Goal: Transaction & Acquisition: Purchase product/service

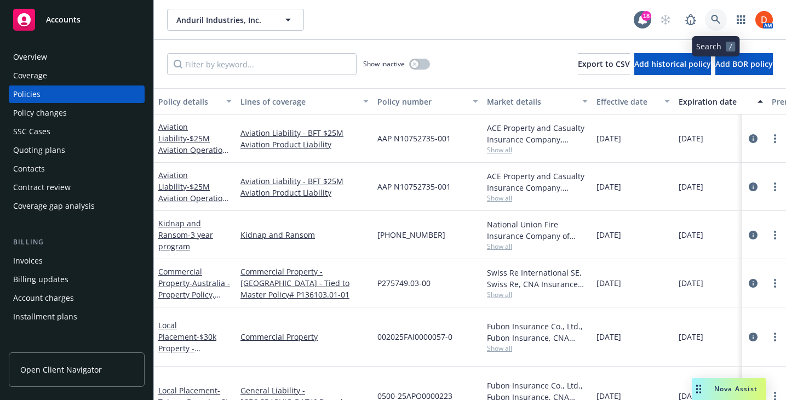
click at [714, 20] on icon at bounding box center [716, 20] width 10 height 10
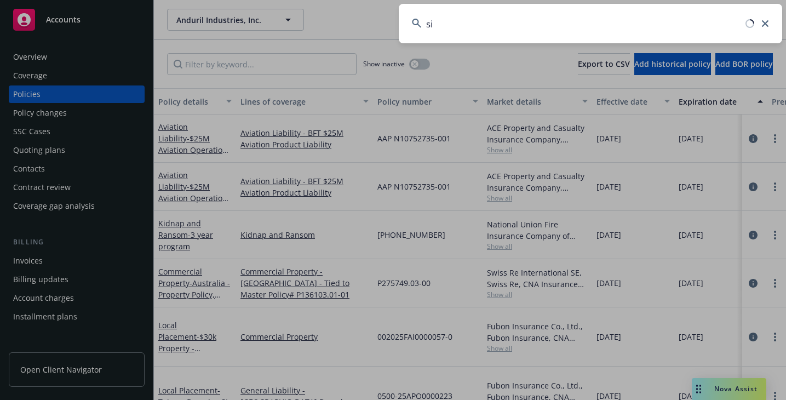
type input "s"
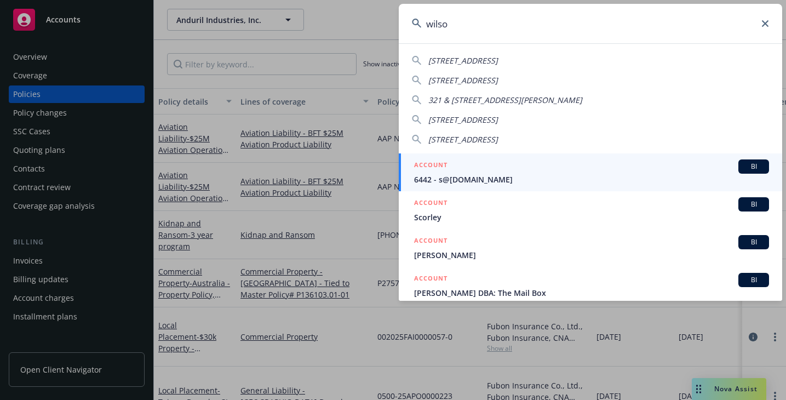
type input "[PERSON_NAME]"
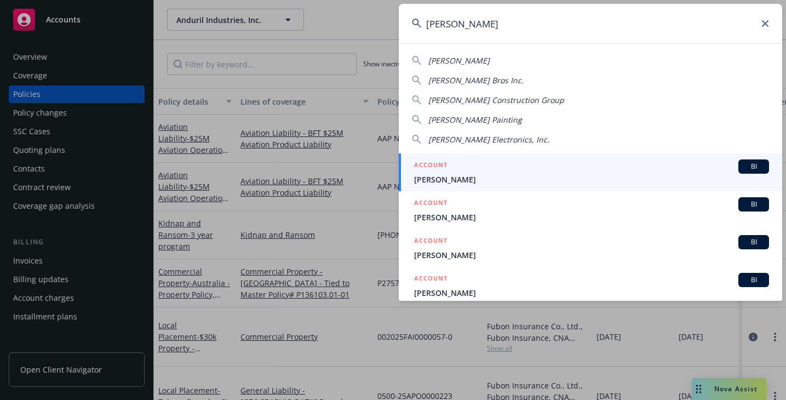
click at [559, 171] on div "ACCOUNT BI" at bounding box center [591, 166] width 355 height 14
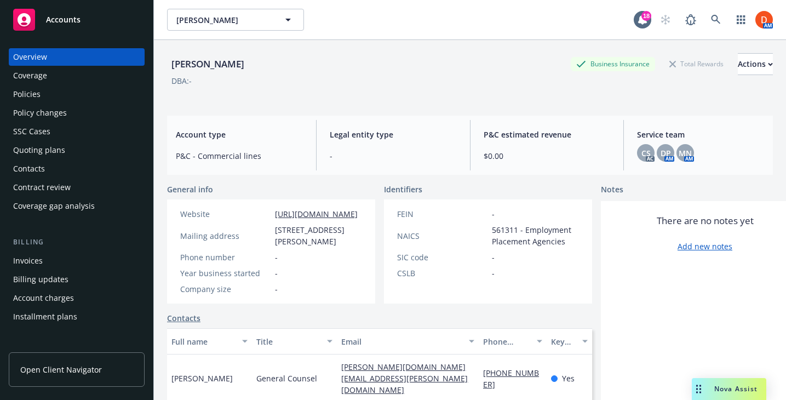
click at [130, 95] on div "Policies" at bounding box center [76, 94] width 127 height 18
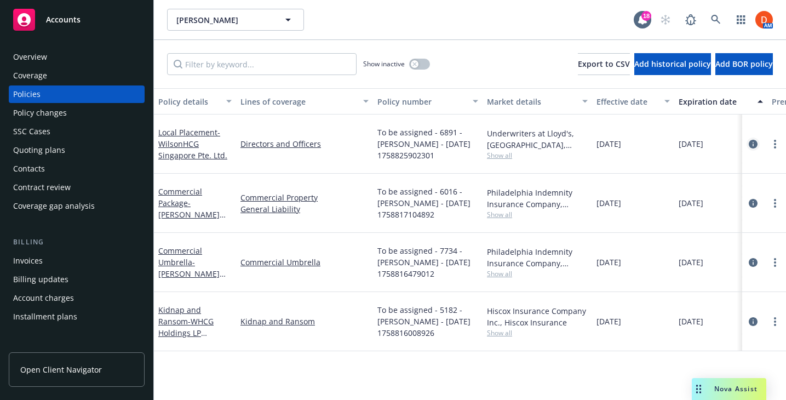
click at [752, 140] on icon "circleInformation" at bounding box center [753, 144] width 9 height 9
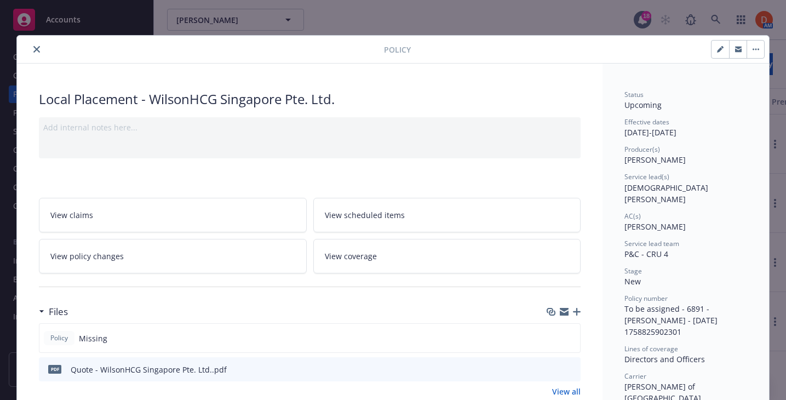
click at [716, 47] on button "button" at bounding box center [721, 50] width 18 height 18
select select "NEW"
select select "12"
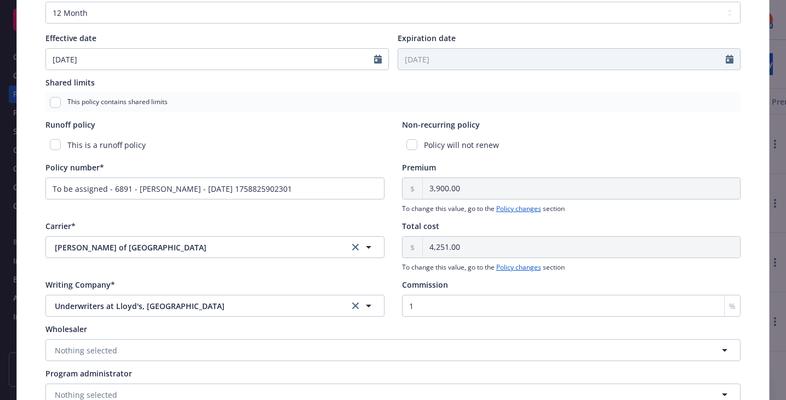
scroll to position [425, 0]
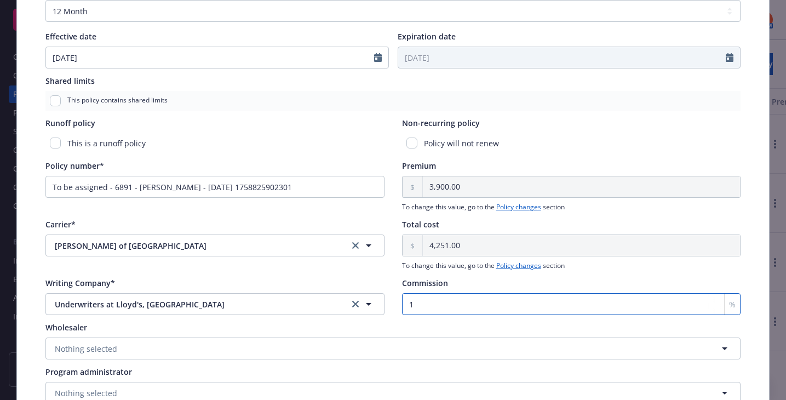
click at [441, 300] on input "1" at bounding box center [571, 304] width 339 height 22
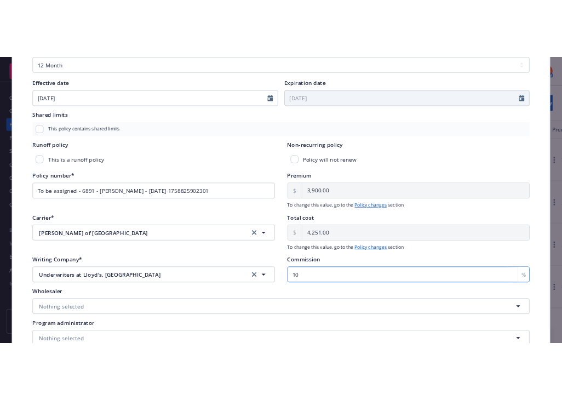
scroll to position [0, 0]
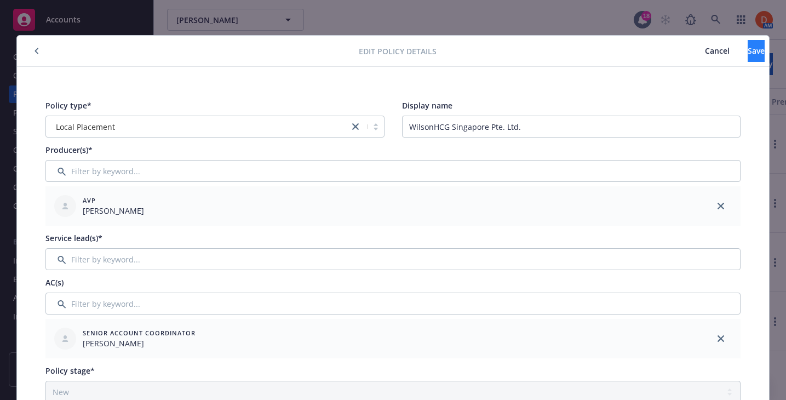
type input "10"
click at [748, 40] on button "Save" at bounding box center [756, 51] width 17 height 22
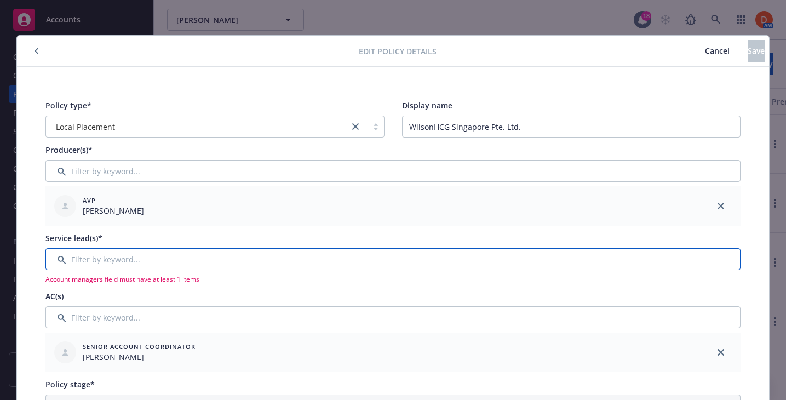
click at [402, 259] on input "Filter by keyword..." at bounding box center [392, 259] width 695 height 22
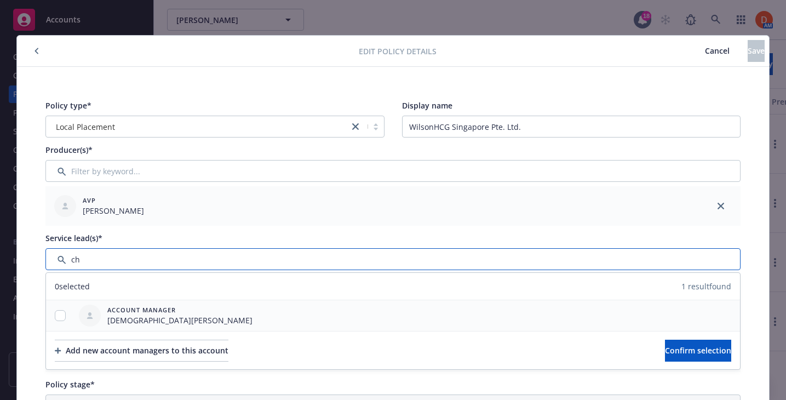
type input "ch"
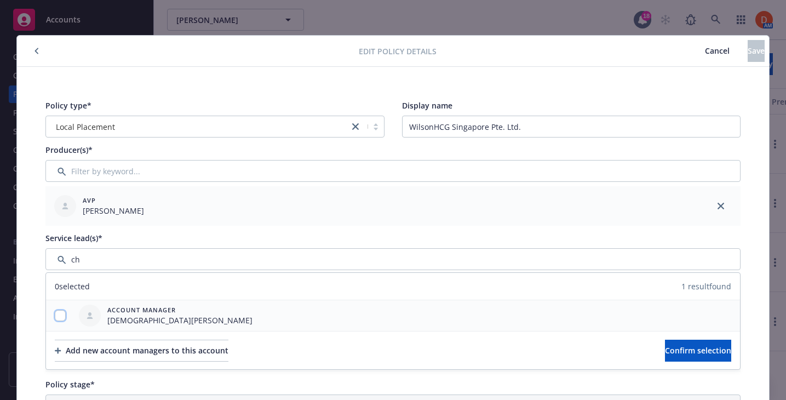
click at [64, 316] on input "checkbox" at bounding box center [60, 315] width 11 height 11
checkbox input "true"
click at [665, 351] on span "Confirm selection" at bounding box center [698, 350] width 66 height 10
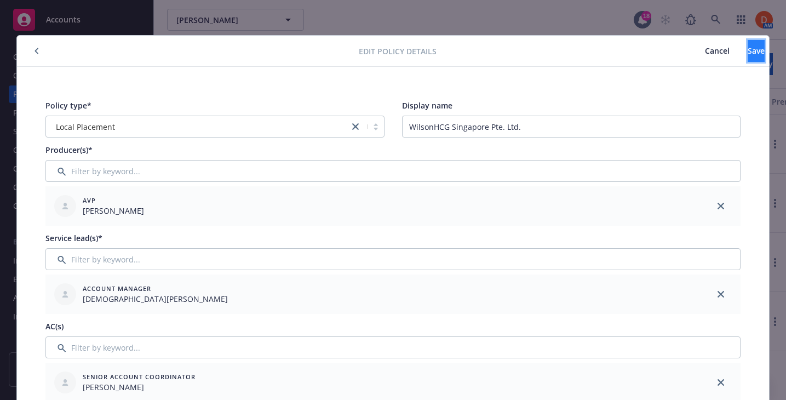
click at [748, 55] on button "Save" at bounding box center [756, 51] width 17 height 22
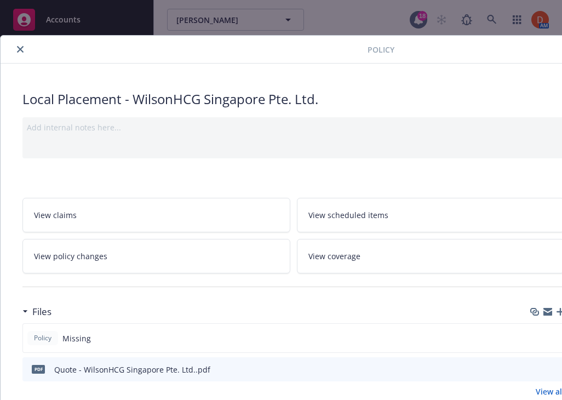
click at [27, 49] on div at bounding box center [186, 49] width 363 height 13
click at [15, 54] on button "close" at bounding box center [20, 49] width 13 height 13
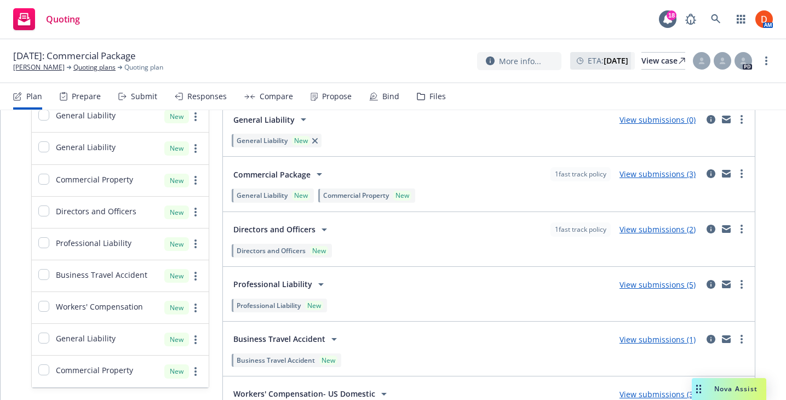
scroll to position [185, 0]
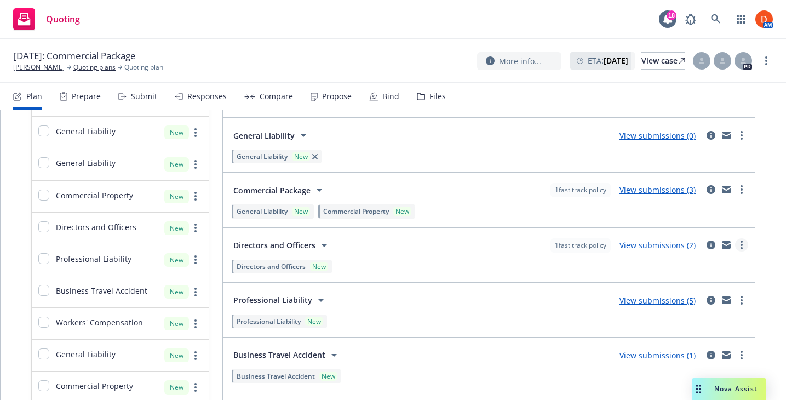
click at [741, 248] on circle "more" at bounding box center [742, 248] width 2 height 2
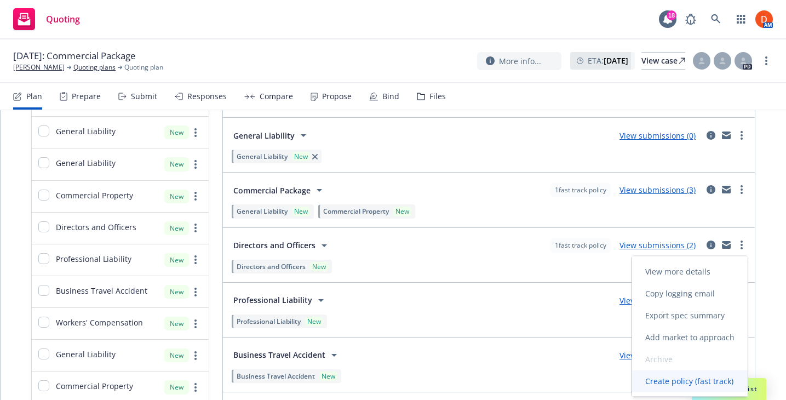
click at [678, 372] on link "Create policy (fast track)" at bounding box center [690, 381] width 116 height 22
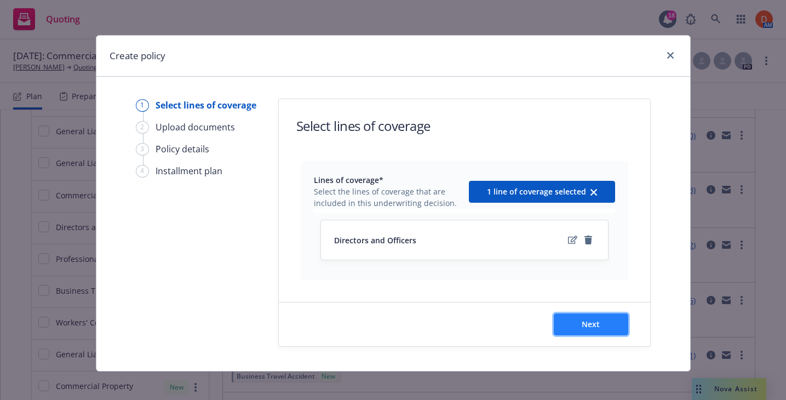
click at [587, 324] on span "Next" at bounding box center [591, 324] width 18 height 10
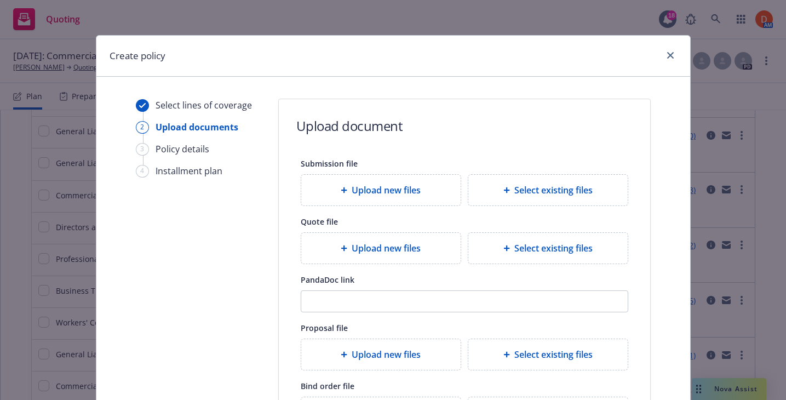
scroll to position [155, 0]
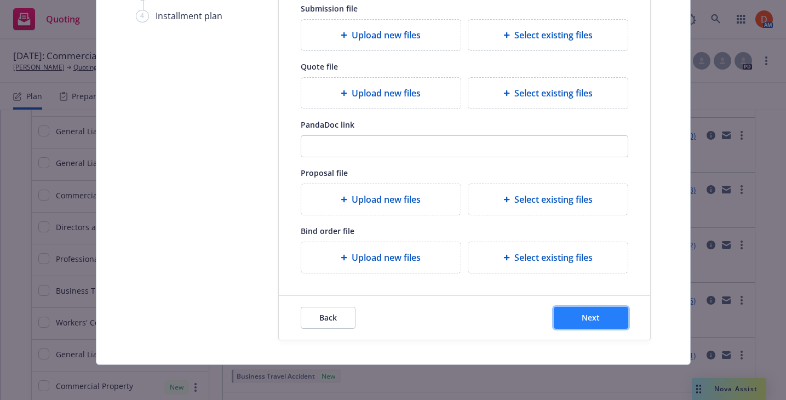
click at [594, 324] on button "Next" at bounding box center [591, 318] width 75 height 22
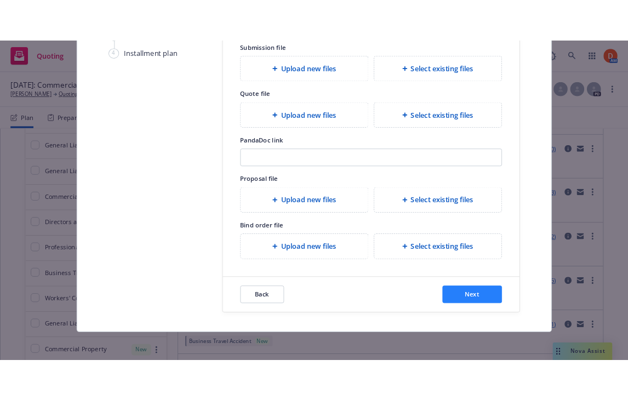
scroll to position [0, 0]
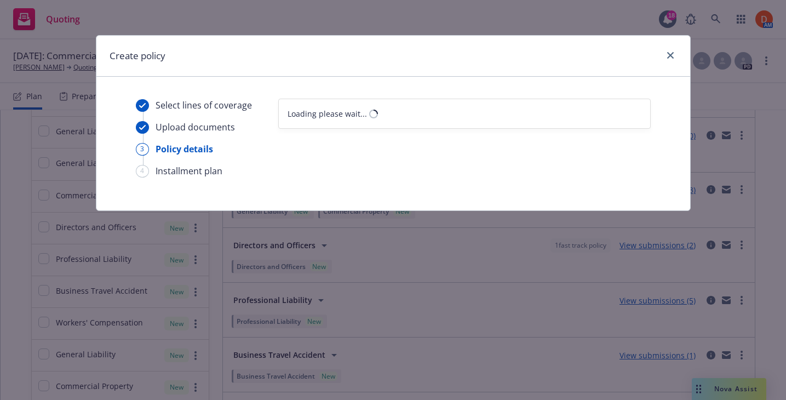
select select "12"
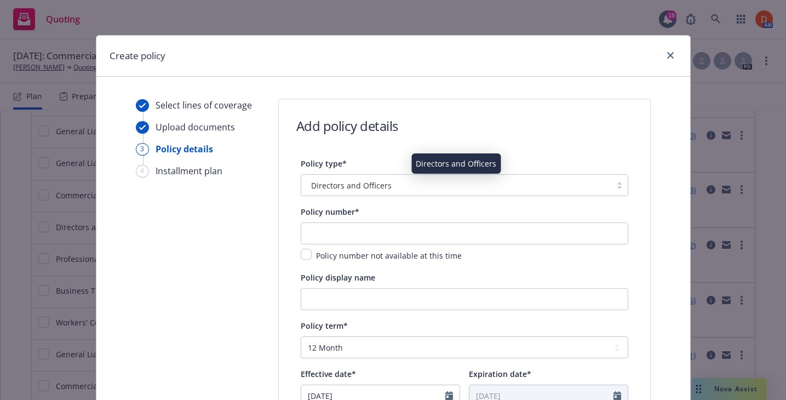
click at [405, 184] on div "Directors and Officers" at bounding box center [456, 186] width 299 height 12
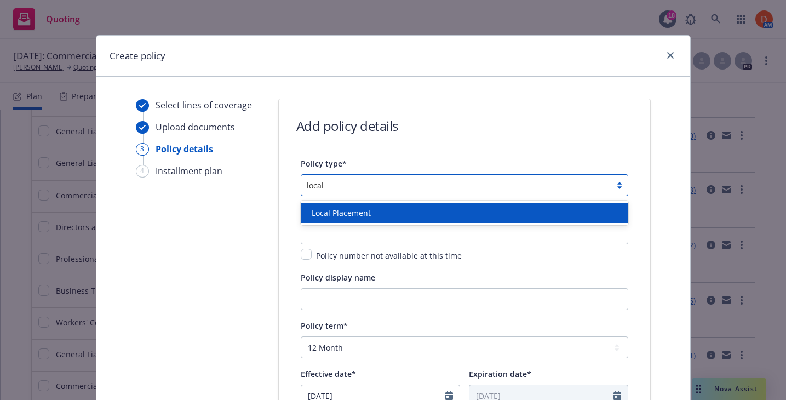
type input "local p"
click at [397, 209] on div "Local Placement" at bounding box center [464, 213] width 314 height 12
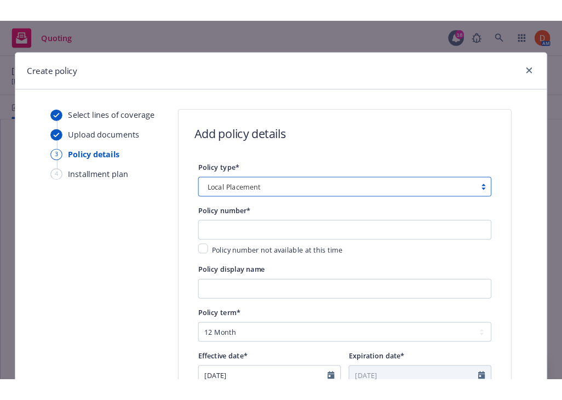
scroll to position [194, 0]
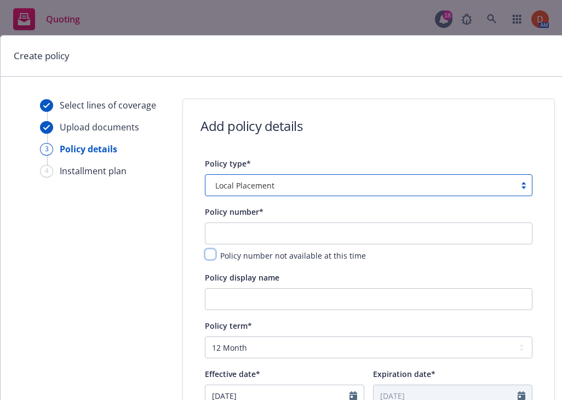
click at [211, 255] on input "checkbox" at bounding box center [210, 254] width 11 height 11
checkbox input "true"
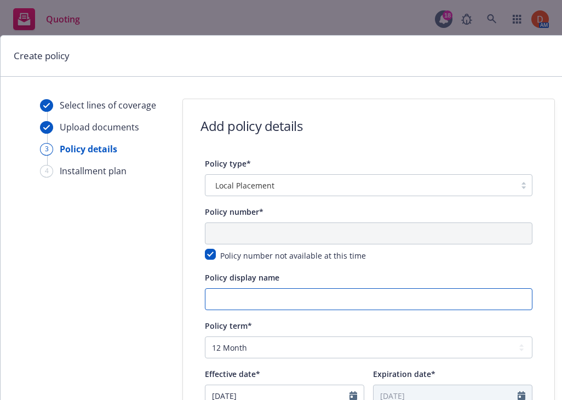
click at [254, 303] on input "Policy display name" at bounding box center [369, 299] width 328 height 22
paste input "WilsonHCG Hong Kong Limited and/or The Profile Group (HK) Limited 20/F, 18 On L…"
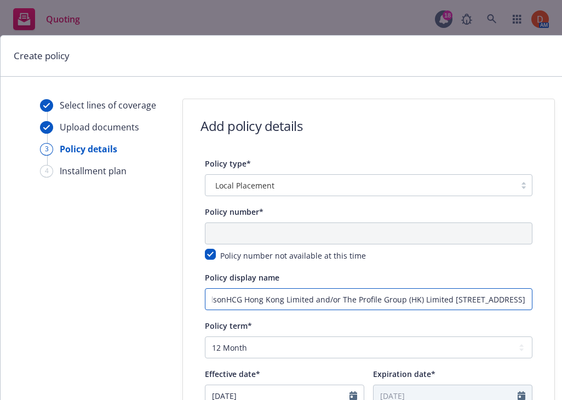
scroll to position [0, 15]
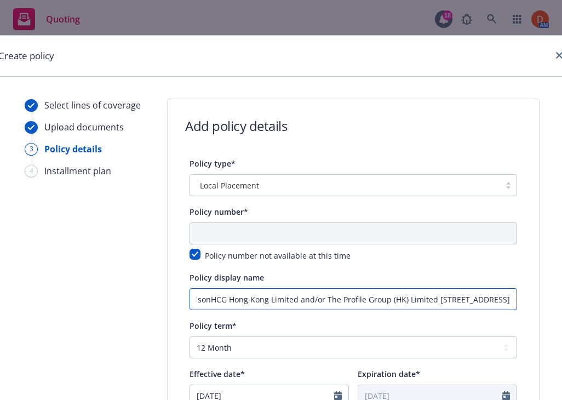
drag, startPoint x: 391, startPoint y: 300, endPoint x: 559, endPoint y: 307, distance: 168.3
click at [559, 307] on div "Create policy Select lines of coverage Upload documents 3 Policy details 4 Inst…" at bounding box center [281, 200] width 562 height 400
type input "WilsonHCG Hong Kong Limited and/or The Profile Group (HK) Limited 20/F"
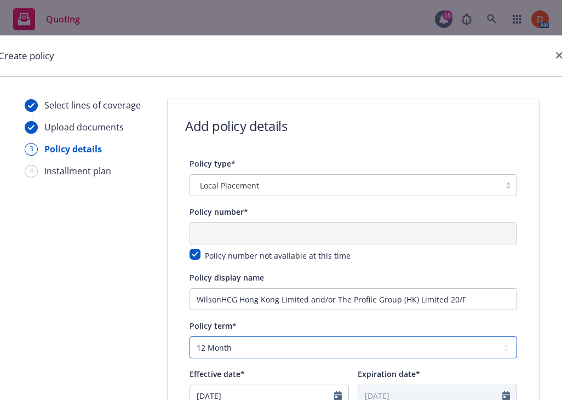
click at [275, 342] on select "Select policy term 12 Month 6 Month 4 Month 3 Month 2 Month 1 Month 36 Month (3…" at bounding box center [354, 347] width 328 height 22
select select "other"
click at [190, 336] on select "Select policy term 12 Month 6 Month 4 Month 3 Month 2 Month 1 Month 36 Month (3…" at bounding box center [354, 347] width 328 height 22
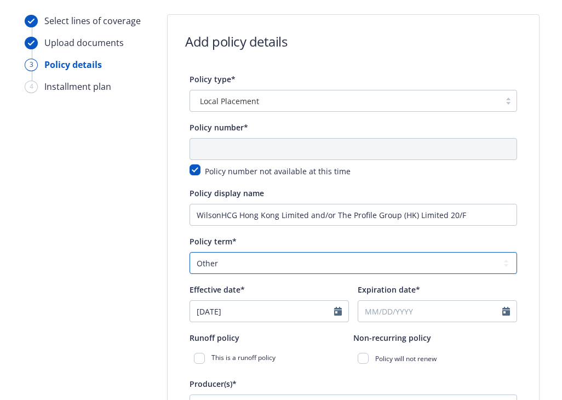
scroll to position [112, 15]
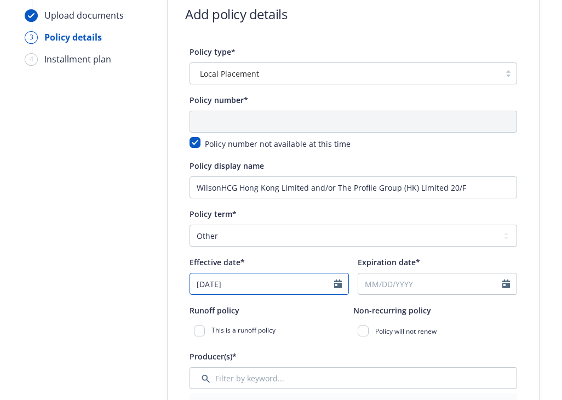
click at [275, 287] on input "07/28/2025" at bounding box center [262, 283] width 144 height 21
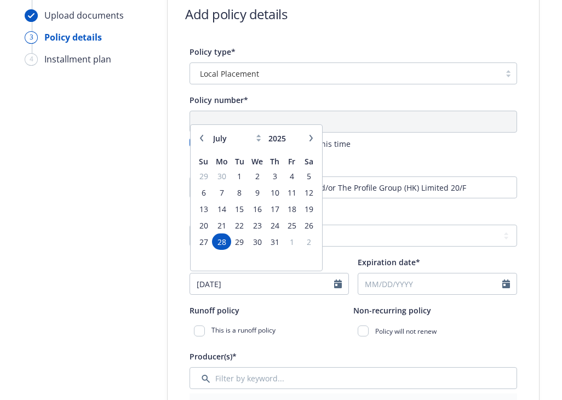
click at [311, 135] on icon "button" at bounding box center [311, 138] width 7 height 7
select select "10"
click at [254, 176] on span "1" at bounding box center [257, 176] width 16 height 14
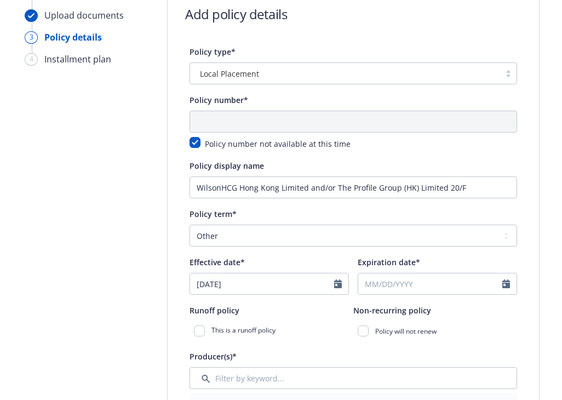
type input "[DATE]"
click at [380, 288] on input "Expiration date*" at bounding box center [430, 283] width 144 height 21
select select "9"
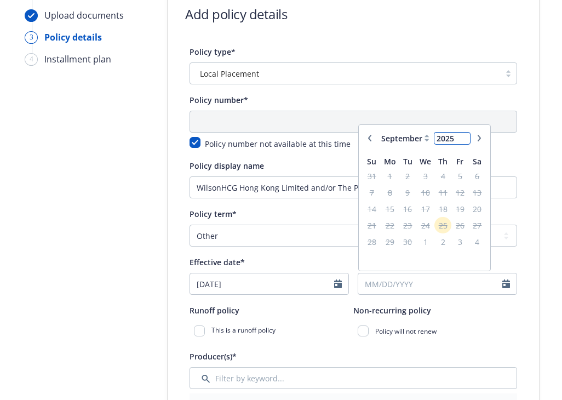
type input "2026"
click at [467, 135] on input "2026" at bounding box center [452, 139] width 36 height 12
click at [429, 243] on span "30" at bounding box center [425, 242] width 16 height 14
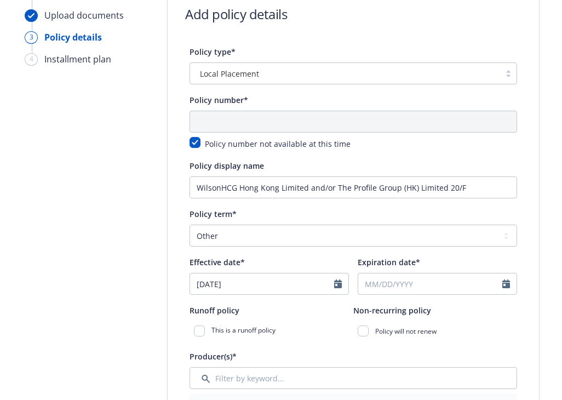
type input "[DATE]"
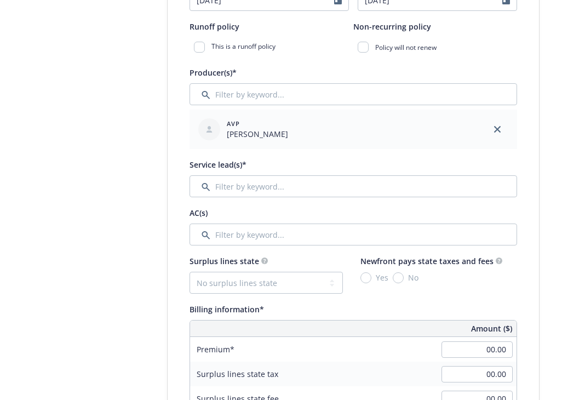
scroll to position [398, 15]
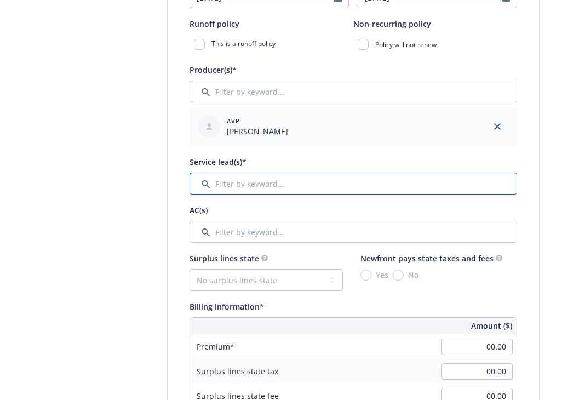
click at [345, 175] on input "Filter by keyword..." at bounding box center [354, 184] width 328 height 22
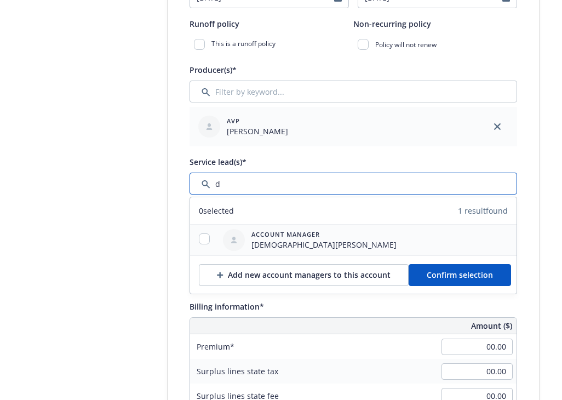
type input "d"
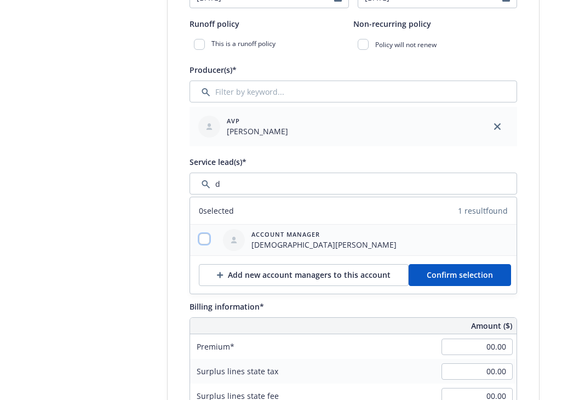
click at [207, 239] on input "checkbox" at bounding box center [204, 238] width 11 height 11
checkbox input "true"
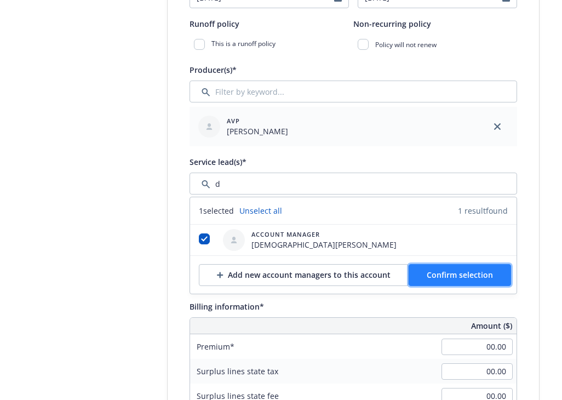
click at [409, 265] on button "Confirm selection" at bounding box center [460, 275] width 102 height 22
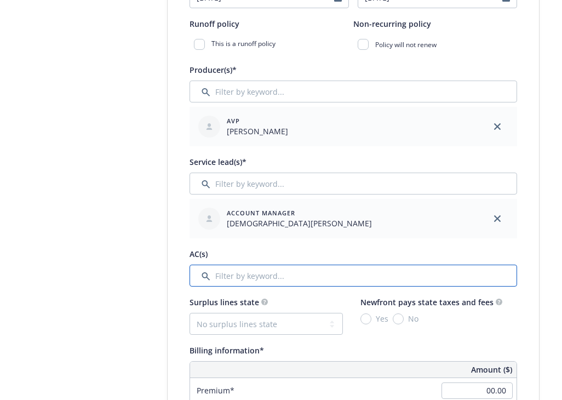
click at [330, 276] on input "Filter by keyword..." at bounding box center [354, 276] width 328 height 22
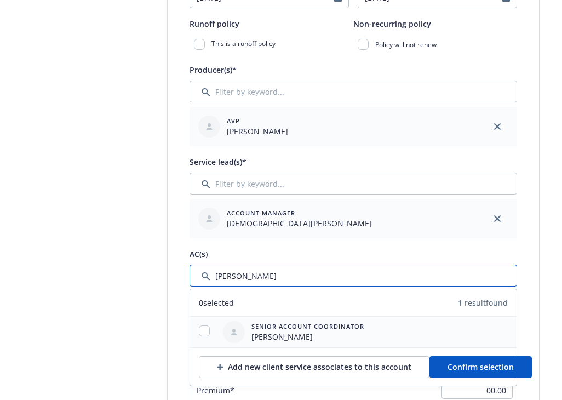
type input "dan"
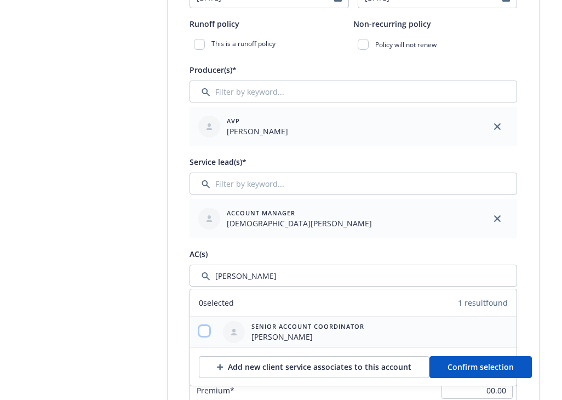
click at [204, 325] on input "checkbox" at bounding box center [204, 330] width 11 height 11
checkbox input "true"
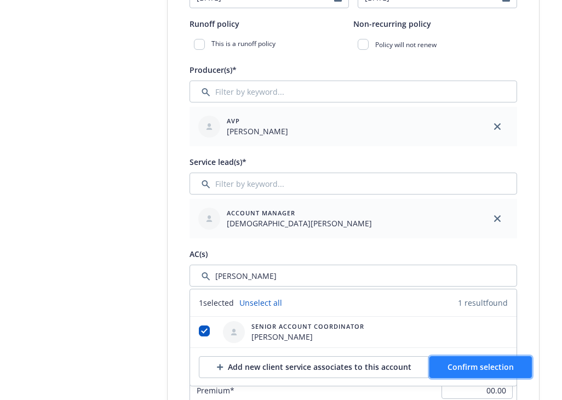
click at [451, 369] on span "Confirm selection" at bounding box center [481, 367] width 66 height 10
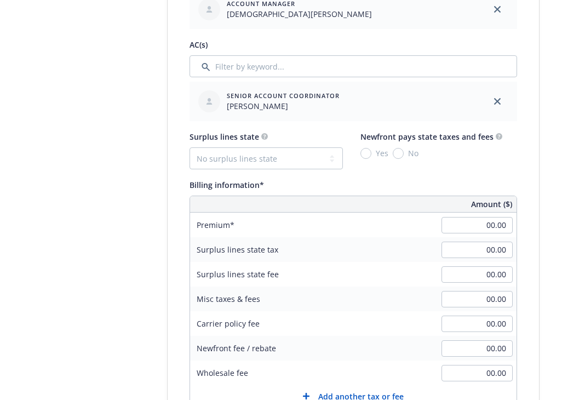
scroll to position [615, 15]
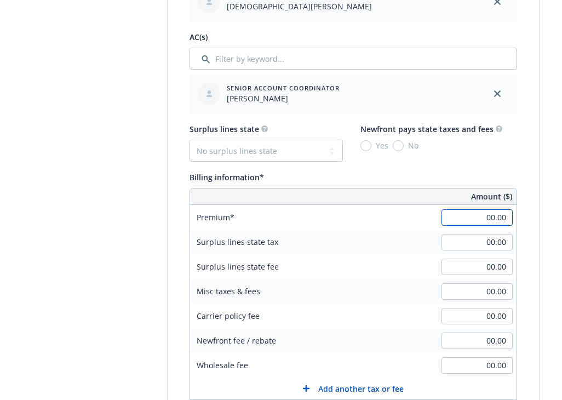
click at [467, 214] on input "00.00" at bounding box center [477, 217] width 71 height 16
click at [386, 238] on div "Surplus lines state tax 00.00" at bounding box center [353, 242] width 327 height 25
type input "38,000.00"
click at [485, 286] on input "00.00" at bounding box center [477, 291] width 71 height 16
click at [345, 308] on div "Carrier policy fee" at bounding box center [272, 315] width 164 height 25
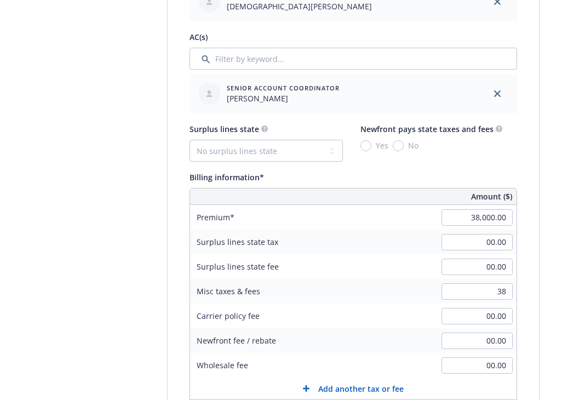
type input "38.00"
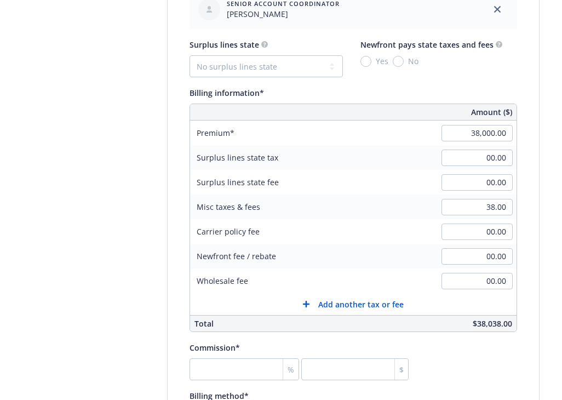
scroll to position [701, 15]
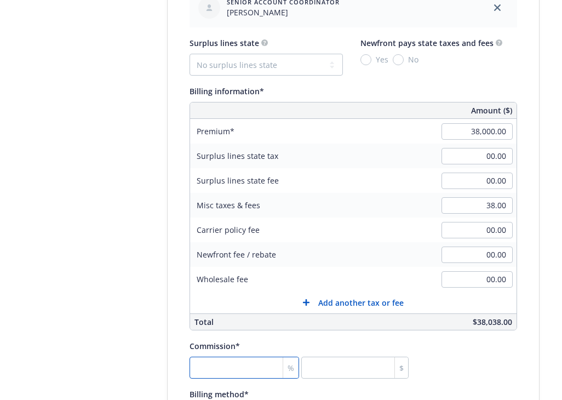
click at [248, 364] on input "number" at bounding box center [245, 368] width 110 height 22
type input "1"
type input "380"
type input "10"
type input "3800"
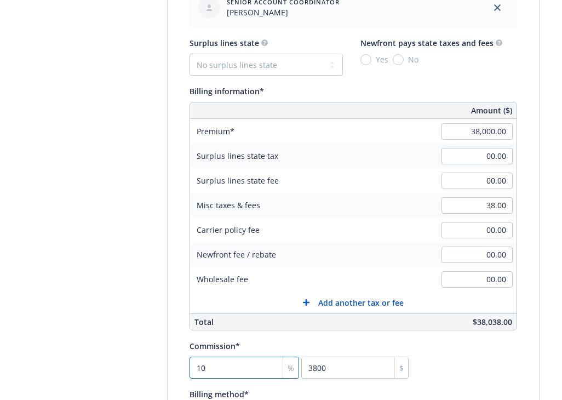
type input "10"
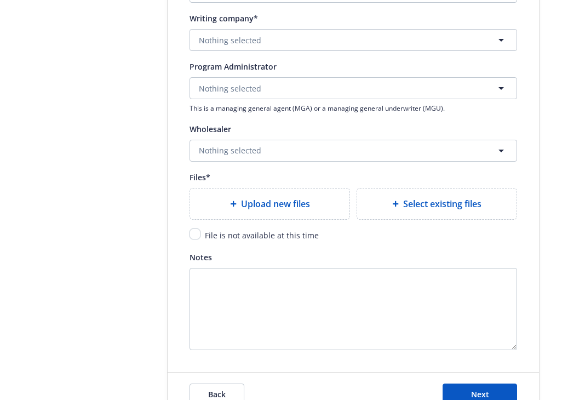
scroll to position [1241, 15]
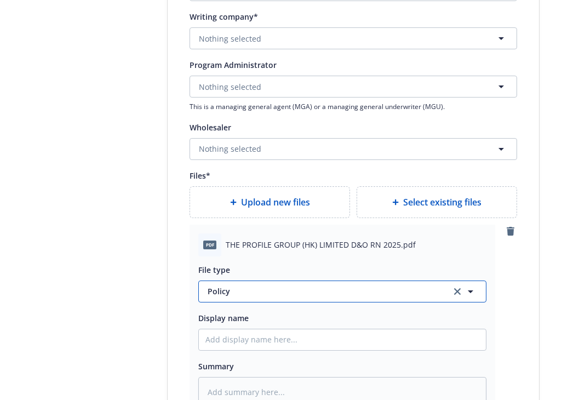
click at [285, 285] on span "Policy" at bounding box center [323, 291] width 231 height 12
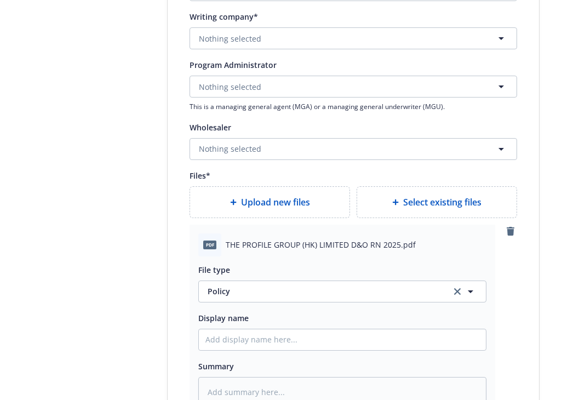
click at [0, 0] on input "Policy" at bounding box center [0, 0] width 0 height 0
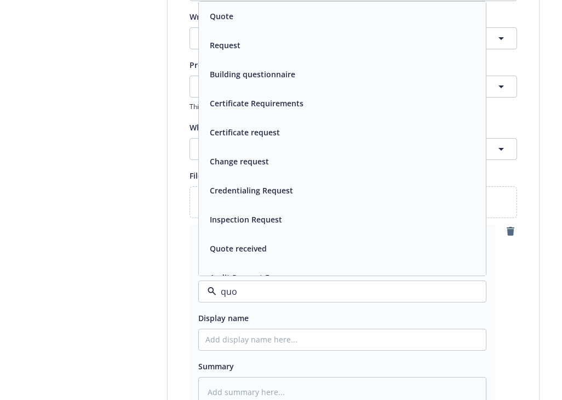
type input "quot"
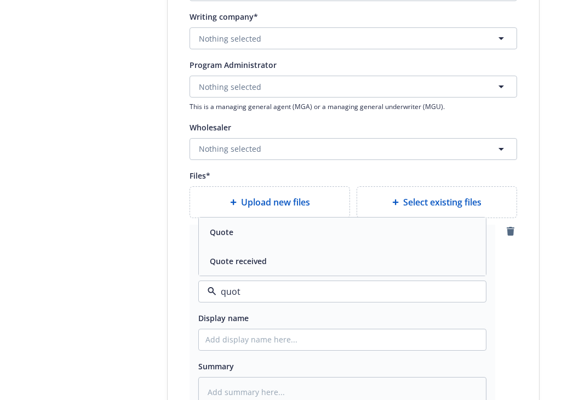
click at [260, 239] on div "Quote" at bounding box center [342, 232] width 274 height 16
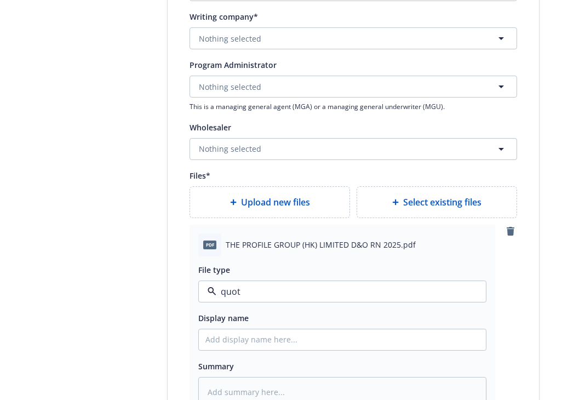
type textarea "x"
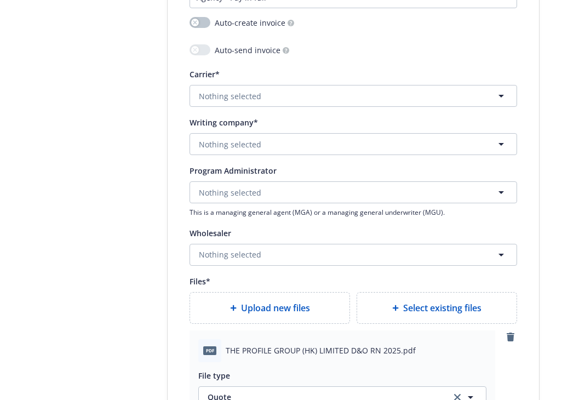
scroll to position [1099, 15]
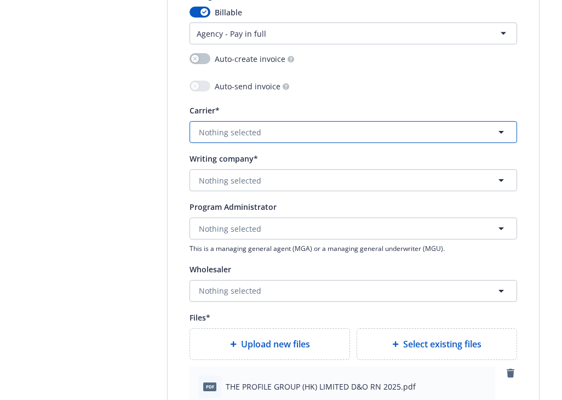
click at [316, 131] on button "Nothing selected" at bounding box center [354, 132] width 328 height 22
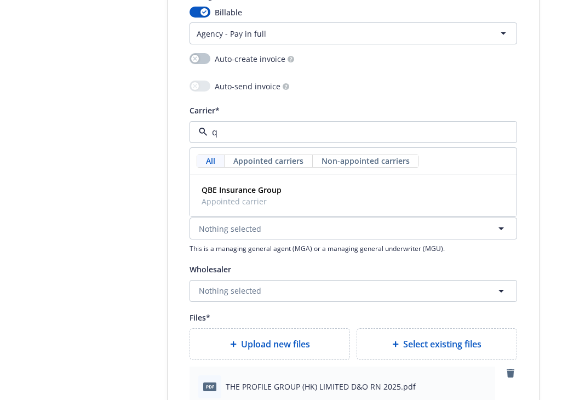
type input "qb"
click at [293, 188] on div "QBE Insurance Group Appointed carrier" at bounding box center [353, 195] width 312 height 27
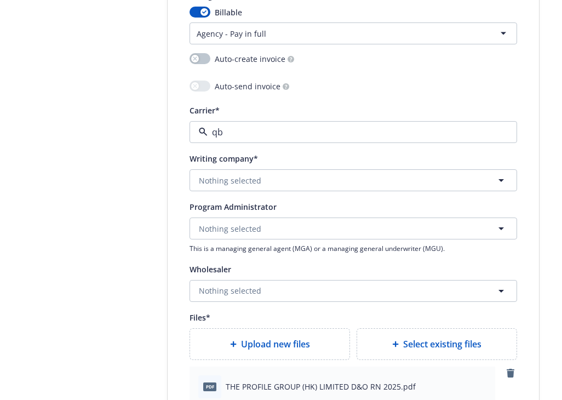
type textarea "x"
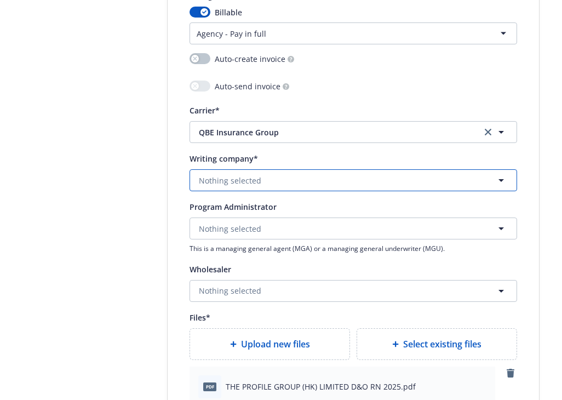
click at [264, 185] on button "Nothing selected" at bounding box center [354, 180] width 328 height 22
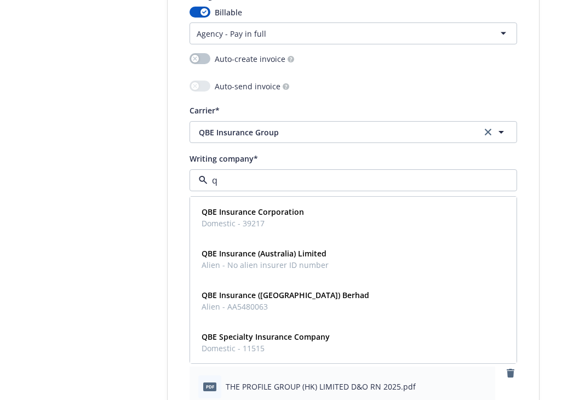
type input "qb"
click at [249, 341] on strong "QBE Specialty Insurance Company" at bounding box center [266, 336] width 128 height 10
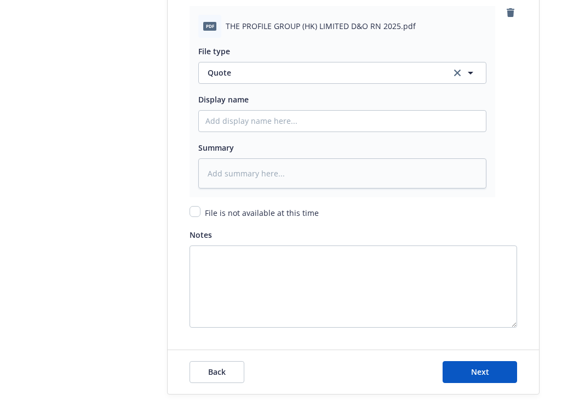
scroll to position [1514, 15]
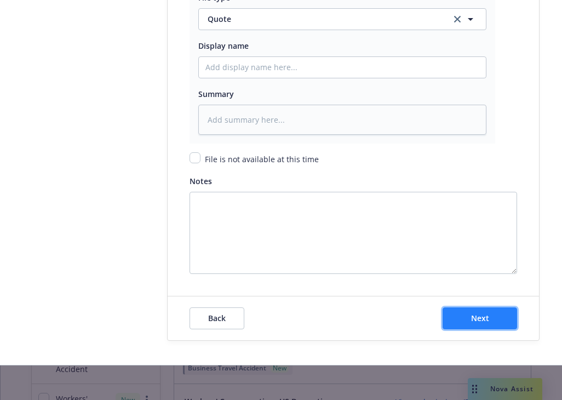
click at [474, 323] on span "Next" at bounding box center [480, 318] width 18 height 10
type textarea "x"
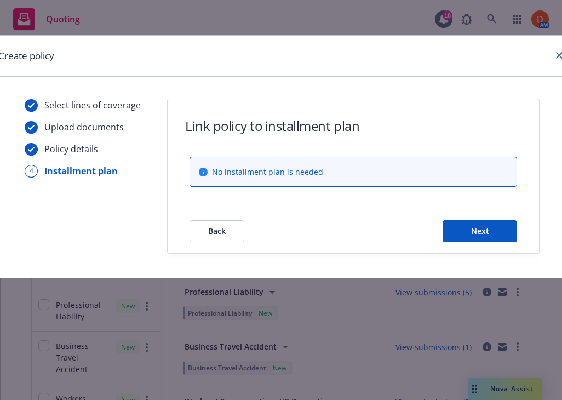
scroll to position [0, 15]
click at [482, 240] on button "Next" at bounding box center [480, 231] width 75 height 22
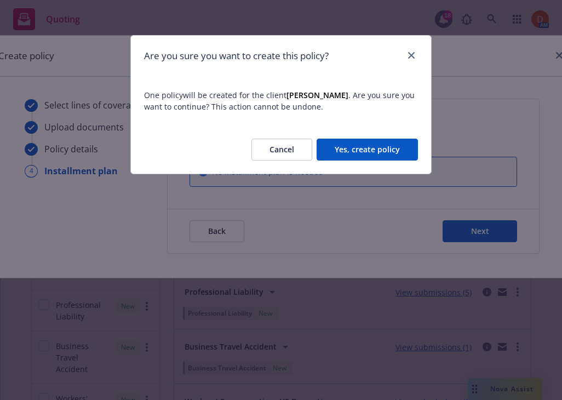
click at [372, 151] on button "Yes, create policy" at bounding box center [367, 150] width 101 height 22
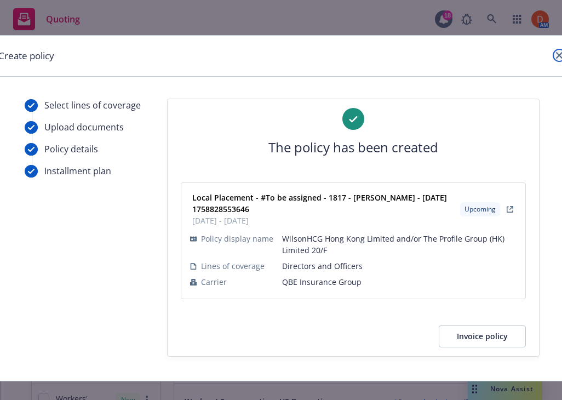
click at [558, 53] on icon "close" at bounding box center [559, 55] width 7 height 7
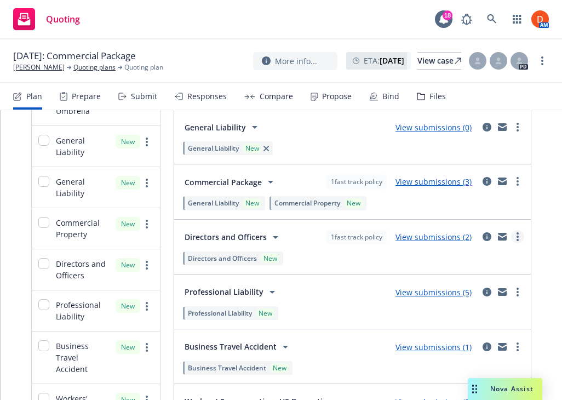
click at [514, 236] on link "more" at bounding box center [517, 236] width 13 height 13
